Goal: Information Seeking & Learning: Learn about a topic

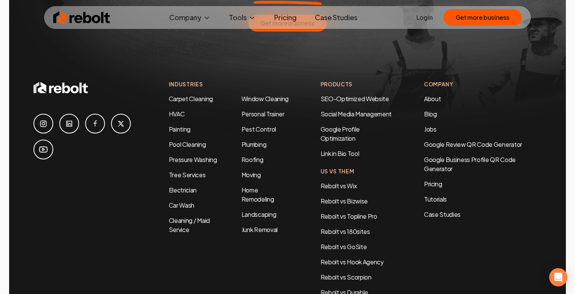
scroll to position [3635, 0]
click at [429, 125] on li "Jobs" at bounding box center [482, 129] width 117 height 9
click at [429, 125] on link "Jobs" at bounding box center [430, 129] width 13 height 8
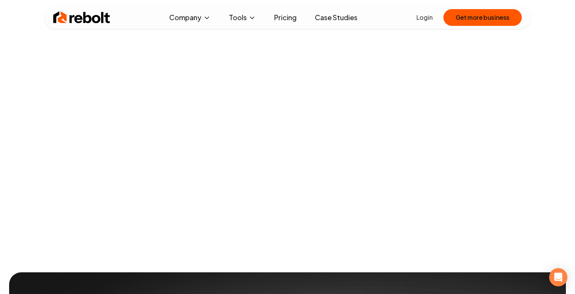
scroll to position [17, 0]
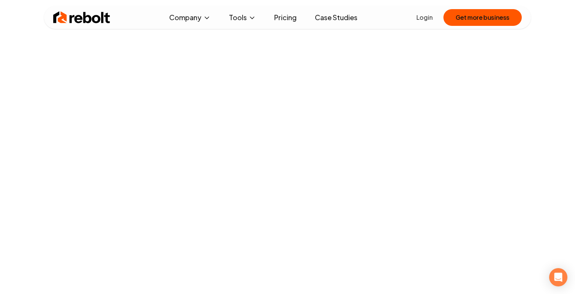
scroll to position [701, 0]
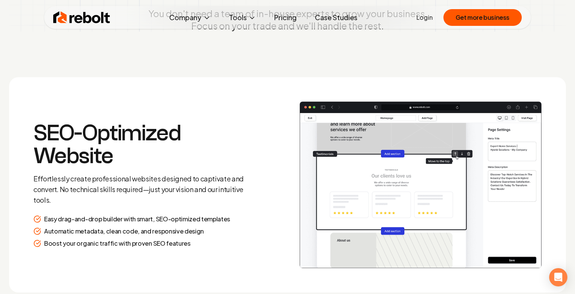
scroll to position [987, 0]
